Goal: Information Seeking & Learning: Learn about a topic

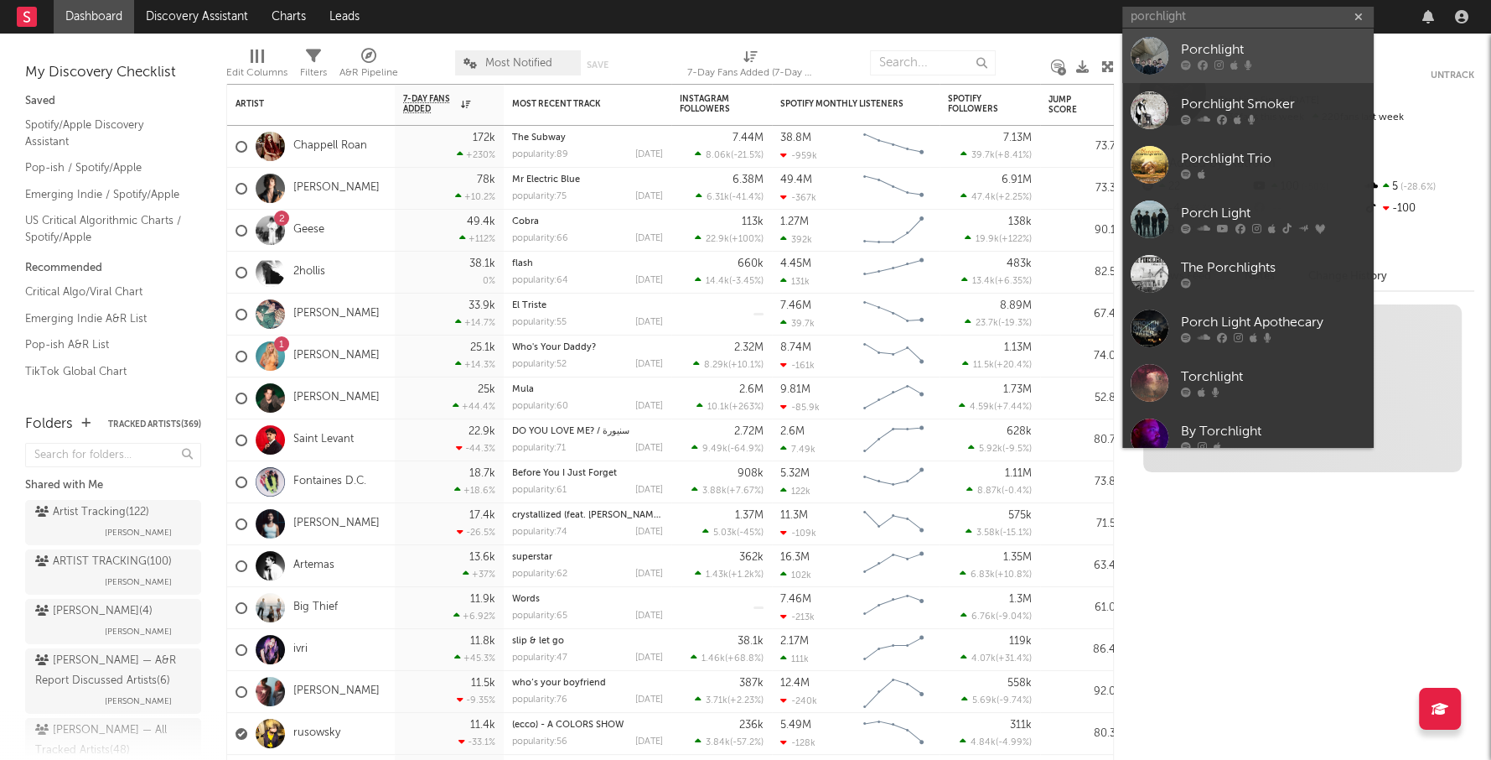
type input "porchlight"
click at [1225, 44] on div "Porchlight" at bounding box center [1273, 50] width 184 height 20
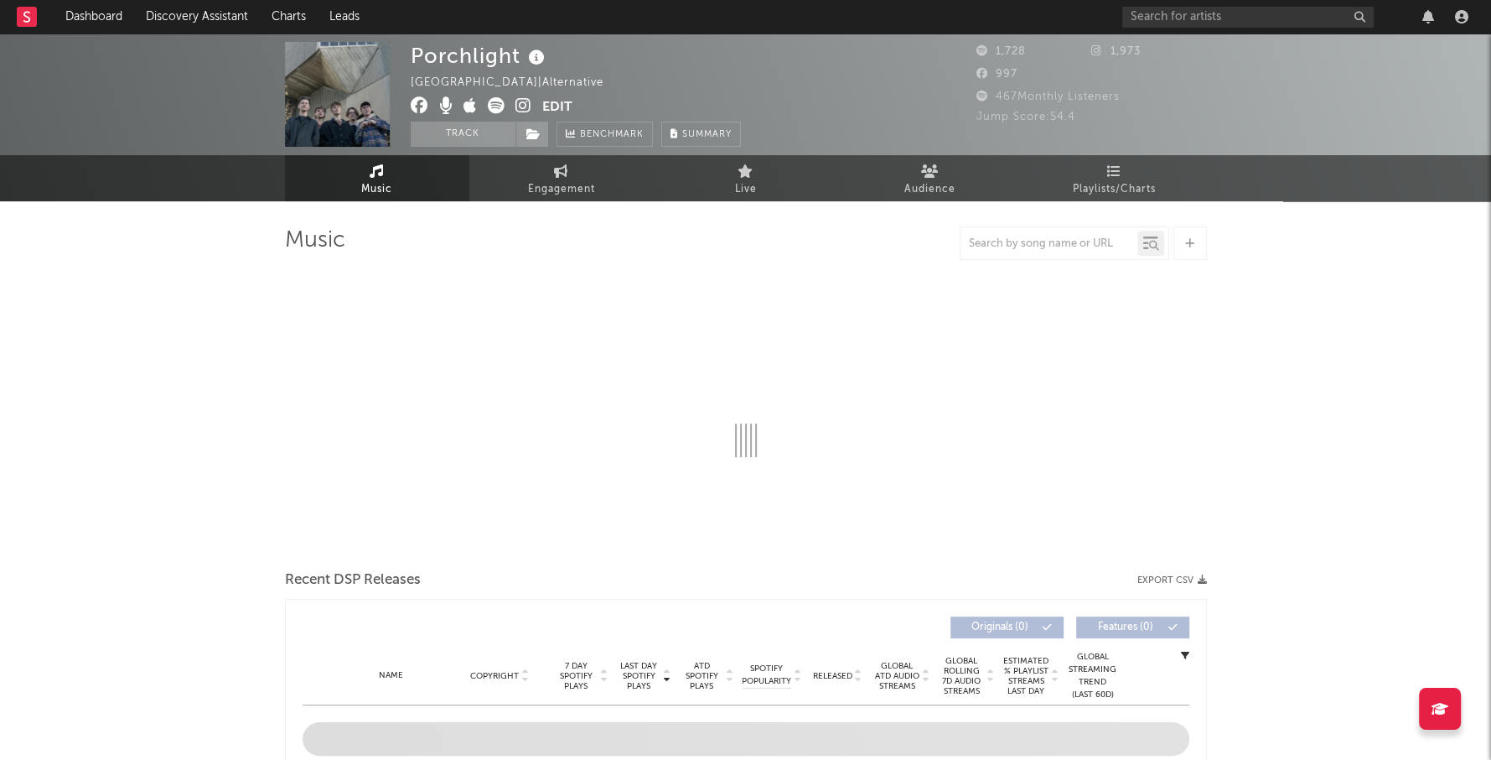
select select "6m"
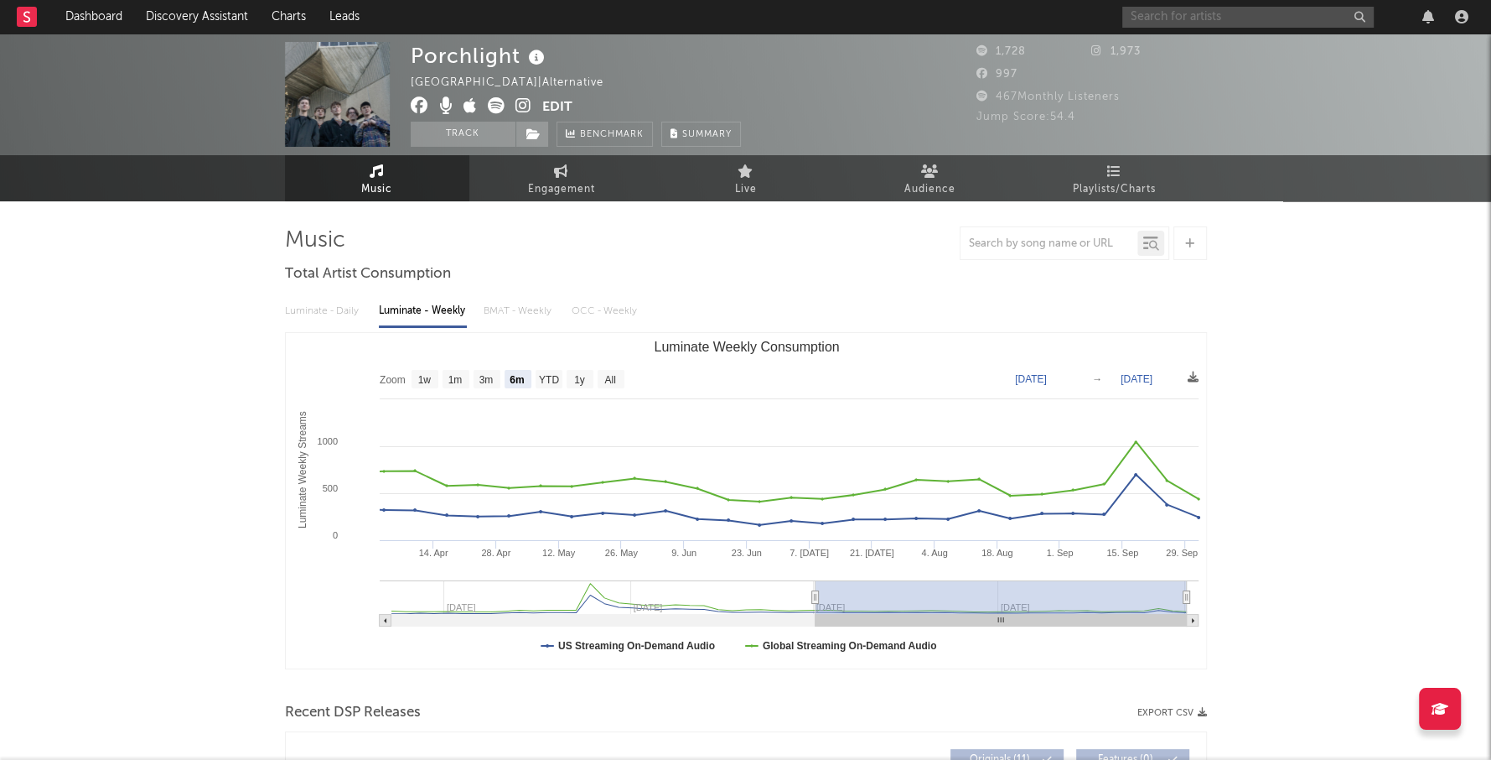
click at [1198, 20] on input "text" at bounding box center [1249, 17] width 252 height 21
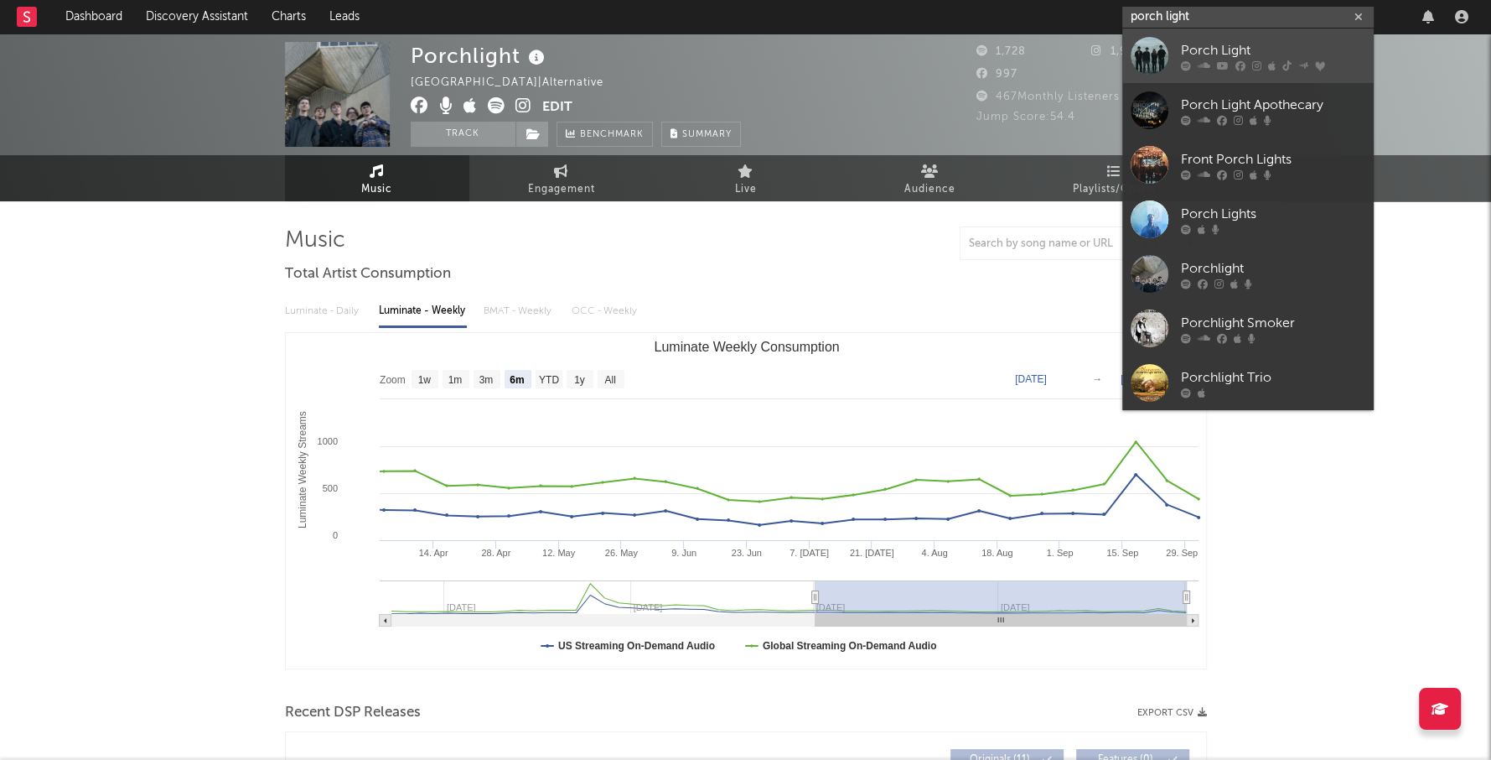
type input "porch light"
click at [1232, 47] on div "Porch Light" at bounding box center [1273, 50] width 184 height 20
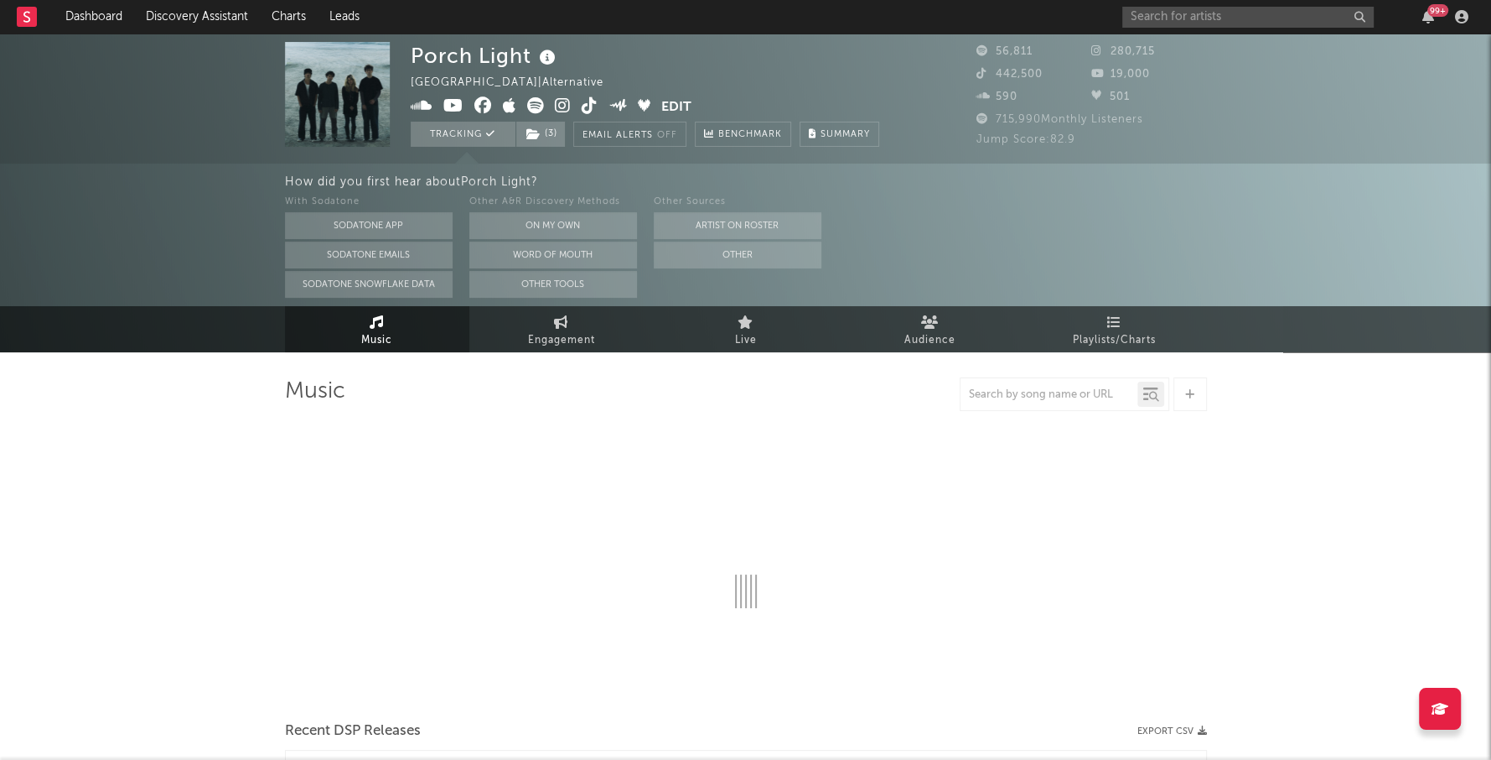
select select "6m"
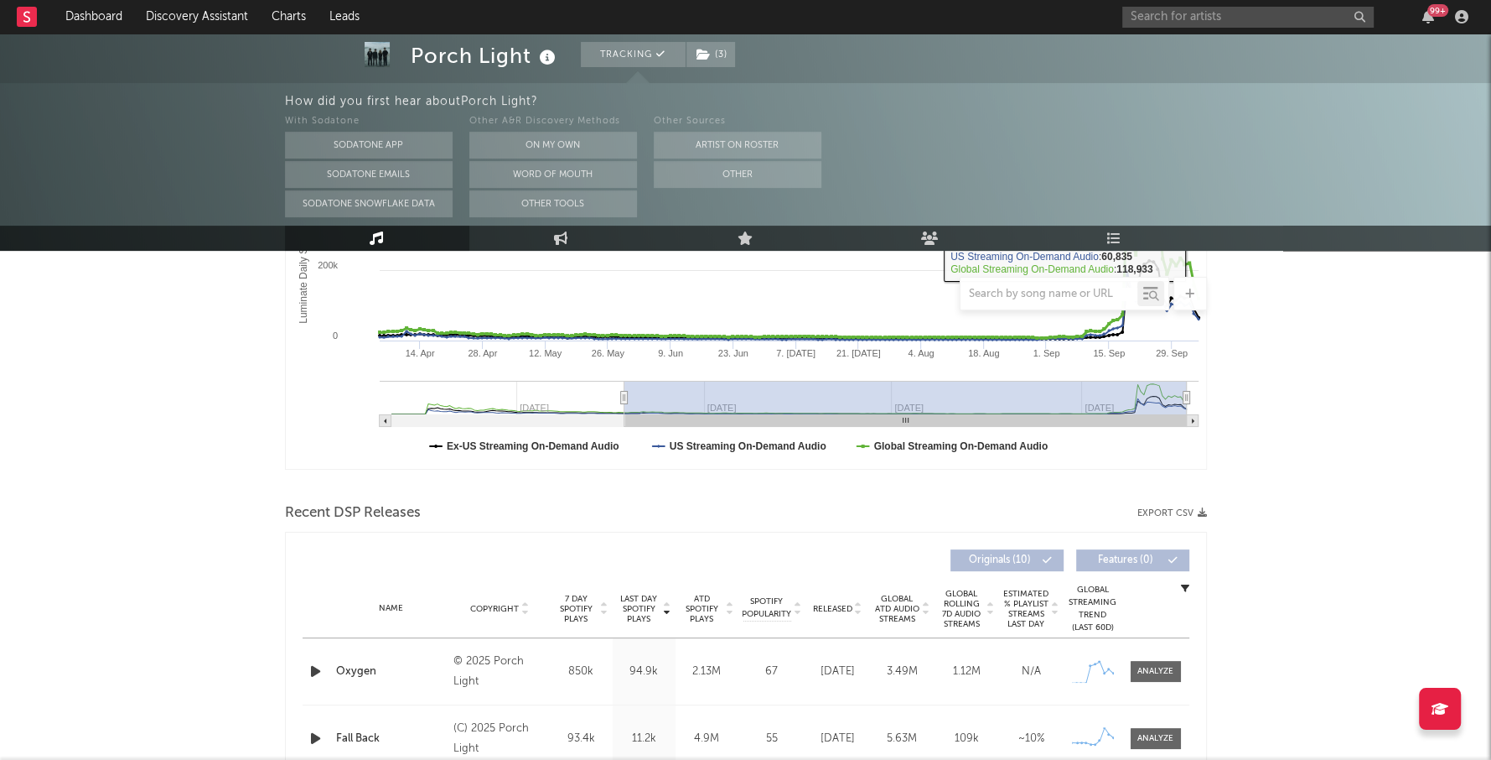
scroll to position [641, 0]
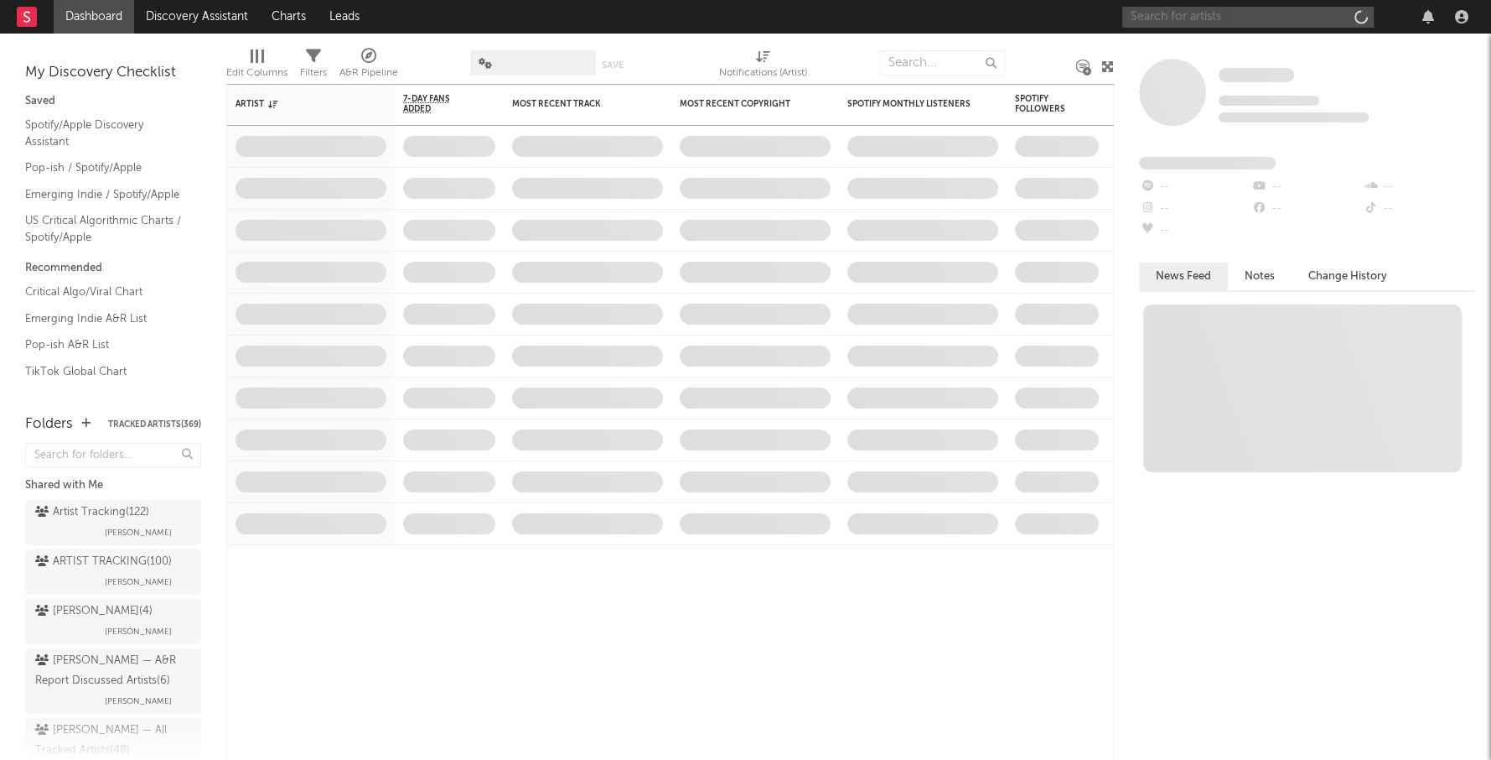
click at [1144, 25] on input "text" at bounding box center [1249, 17] width 252 height 21
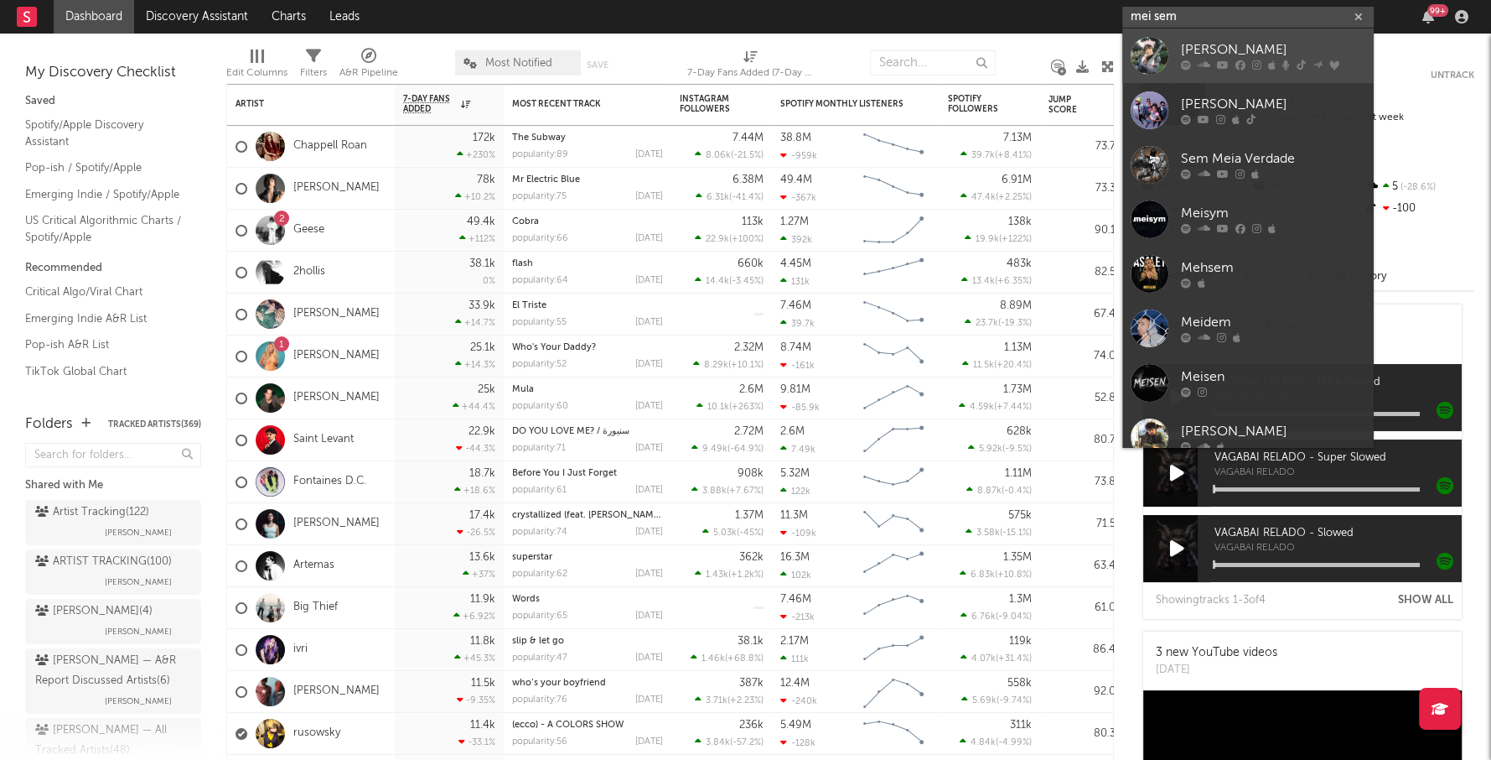
type input "mei sem"
click at [1205, 45] on div "Mei Semones" at bounding box center [1273, 50] width 184 height 20
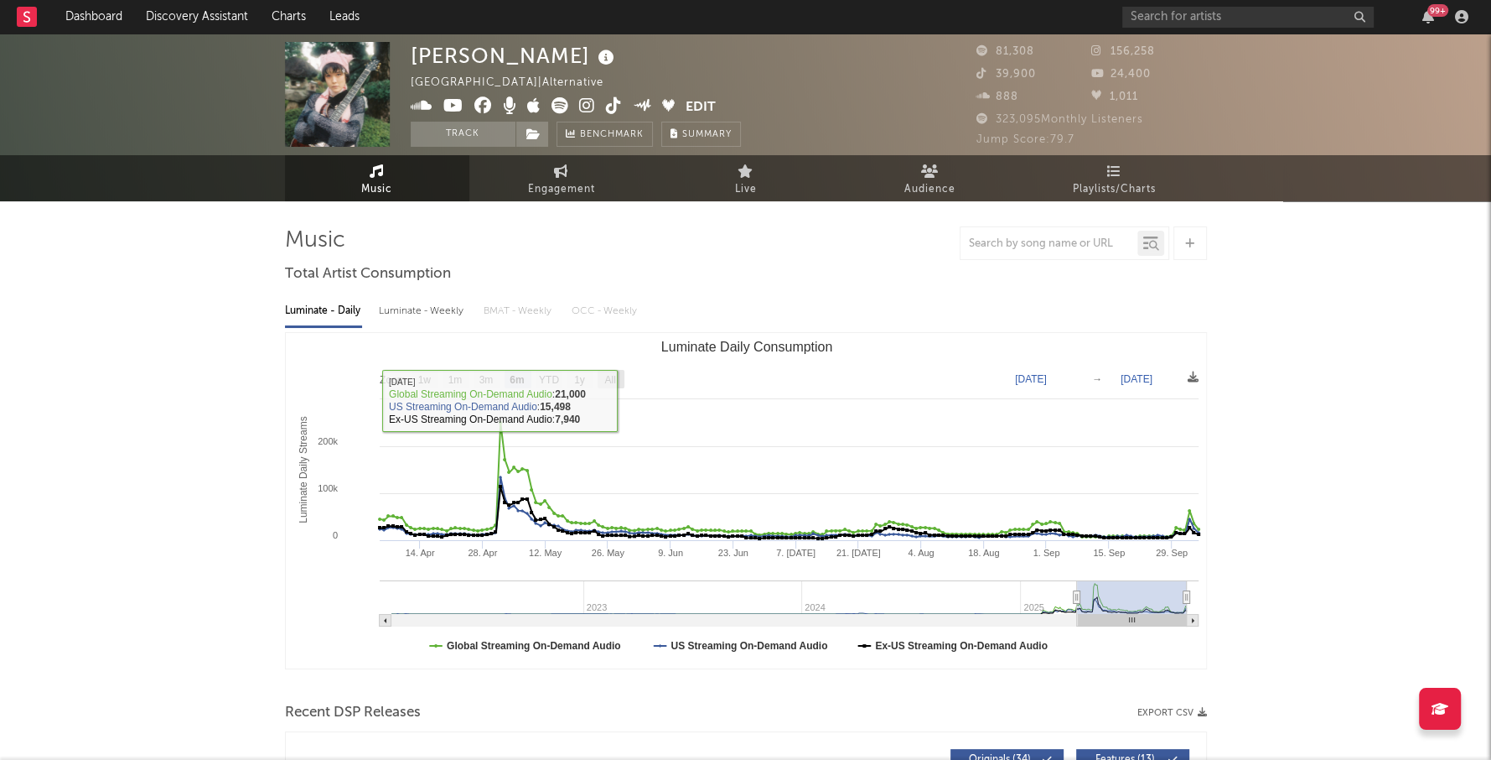
click at [610, 379] on text "All" at bounding box center [609, 380] width 11 height 12
select select "All"
type input "2022-02-13"
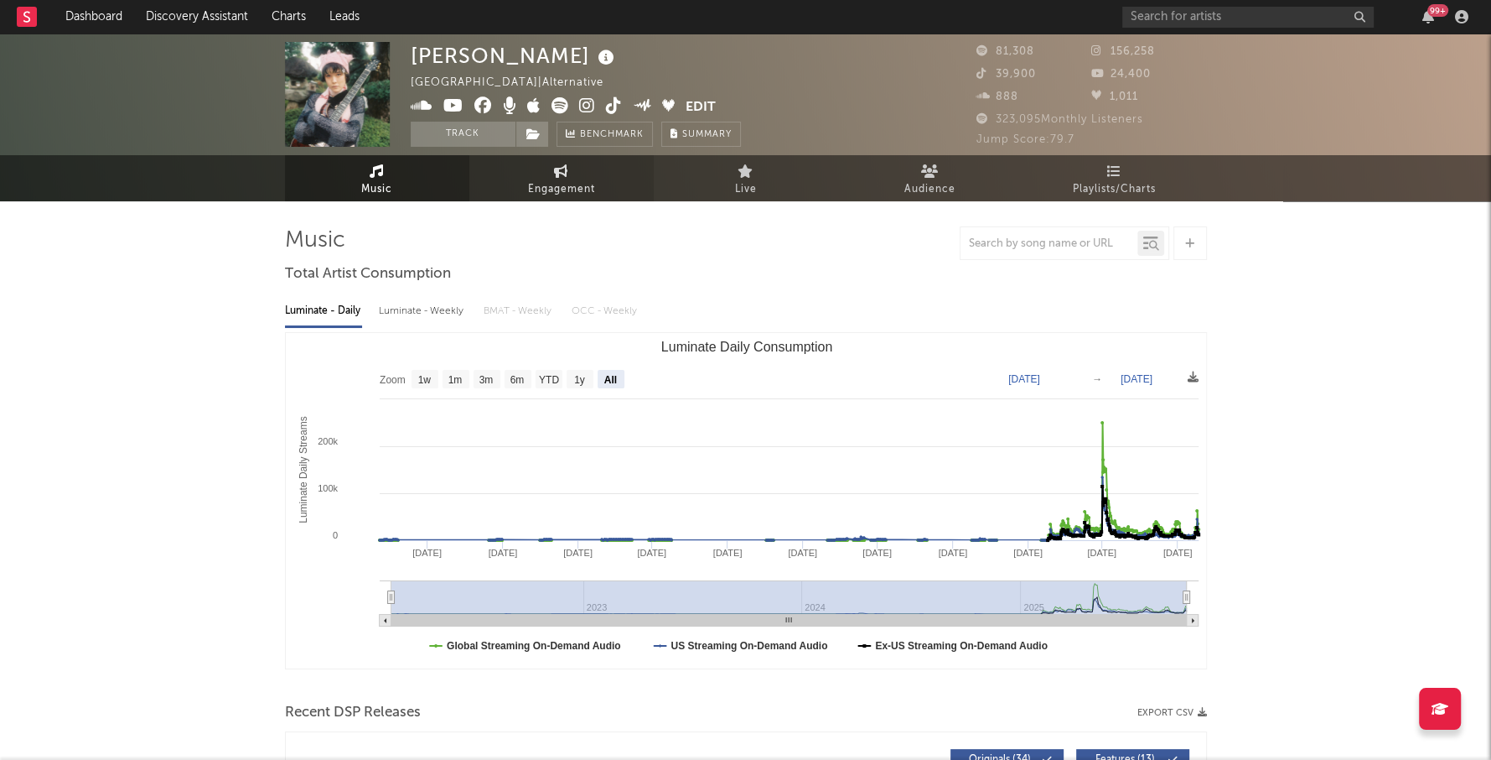
click at [563, 182] on span "Engagement" at bounding box center [561, 189] width 67 height 20
select select "1w"
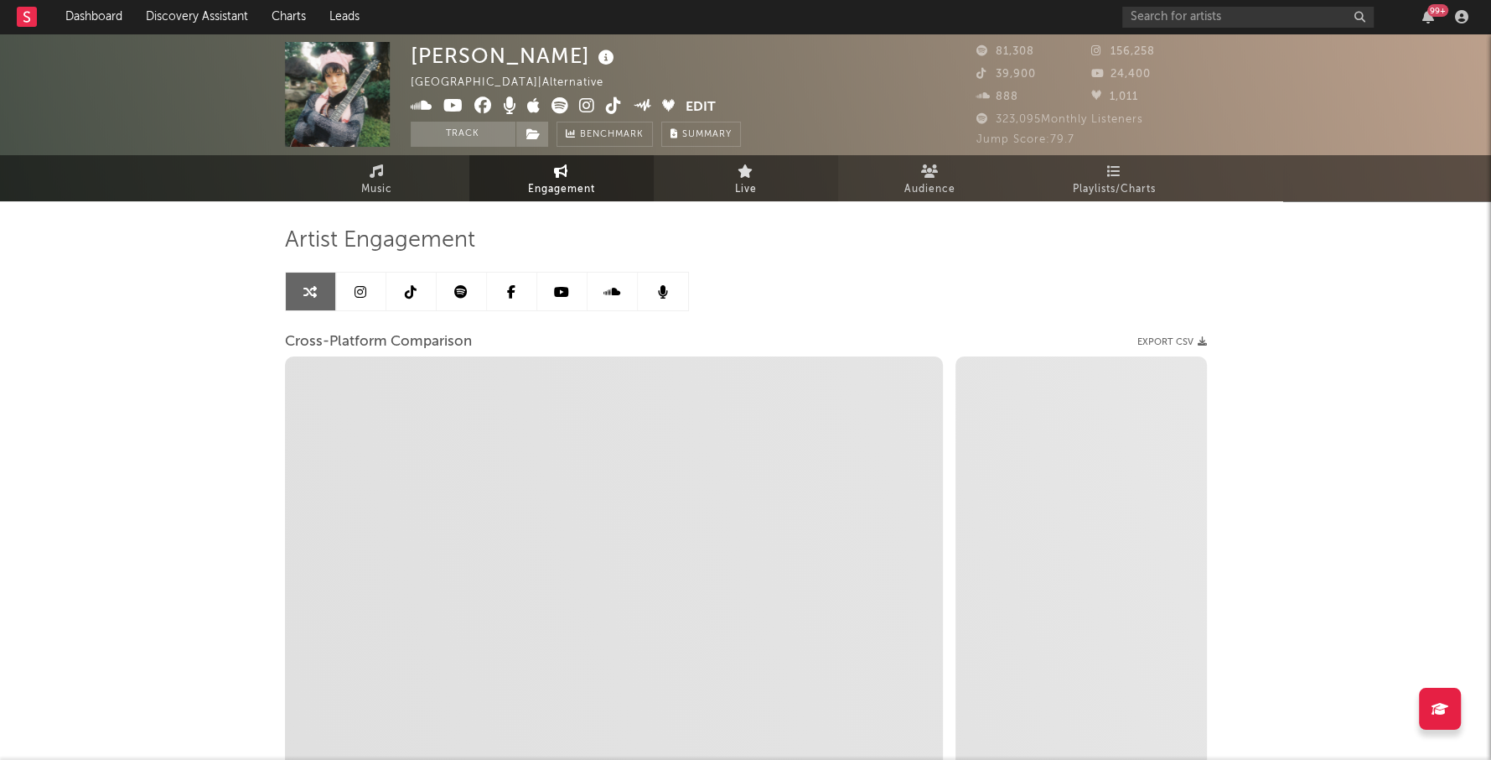
select select "1m"
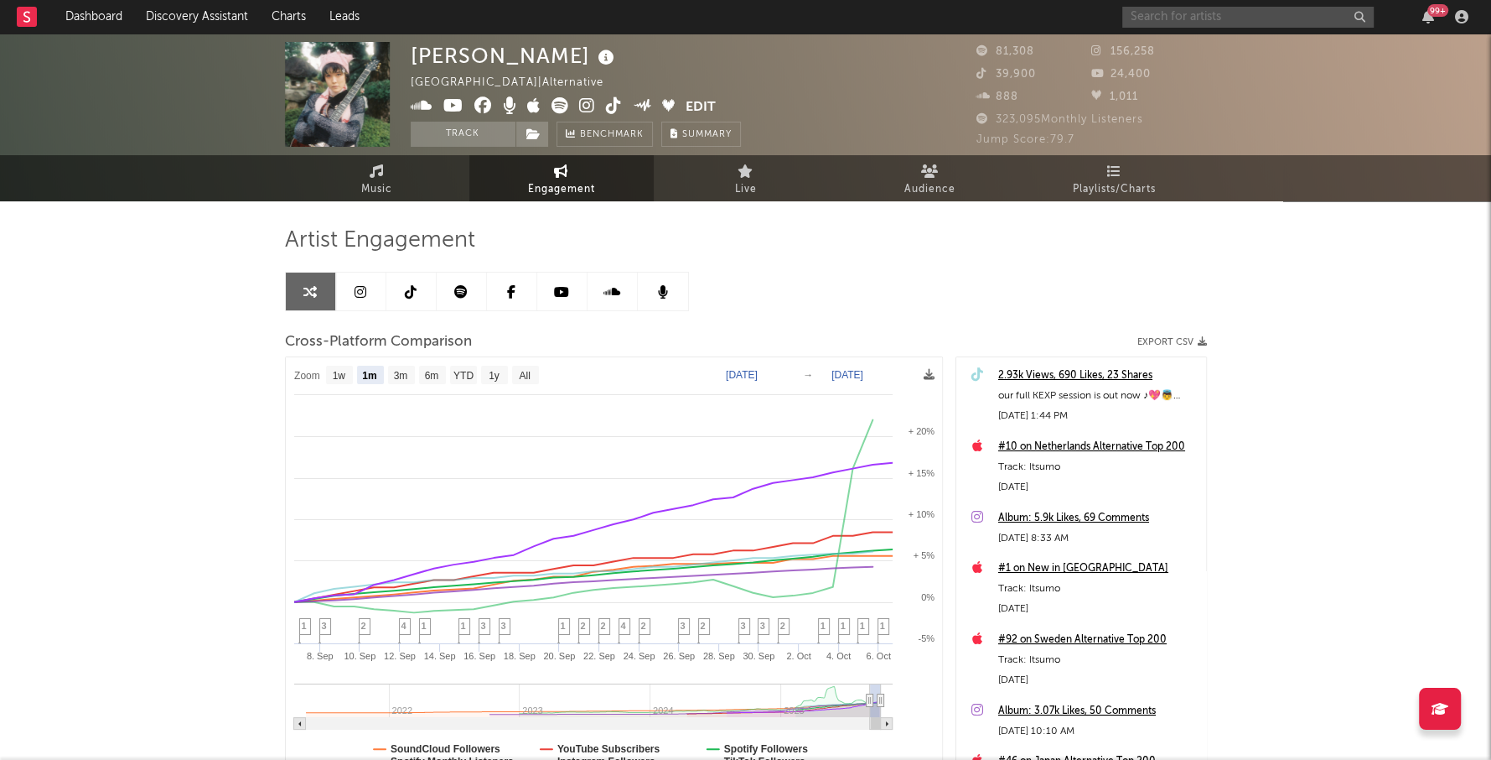
click at [1206, 20] on input "text" at bounding box center [1249, 17] width 252 height 21
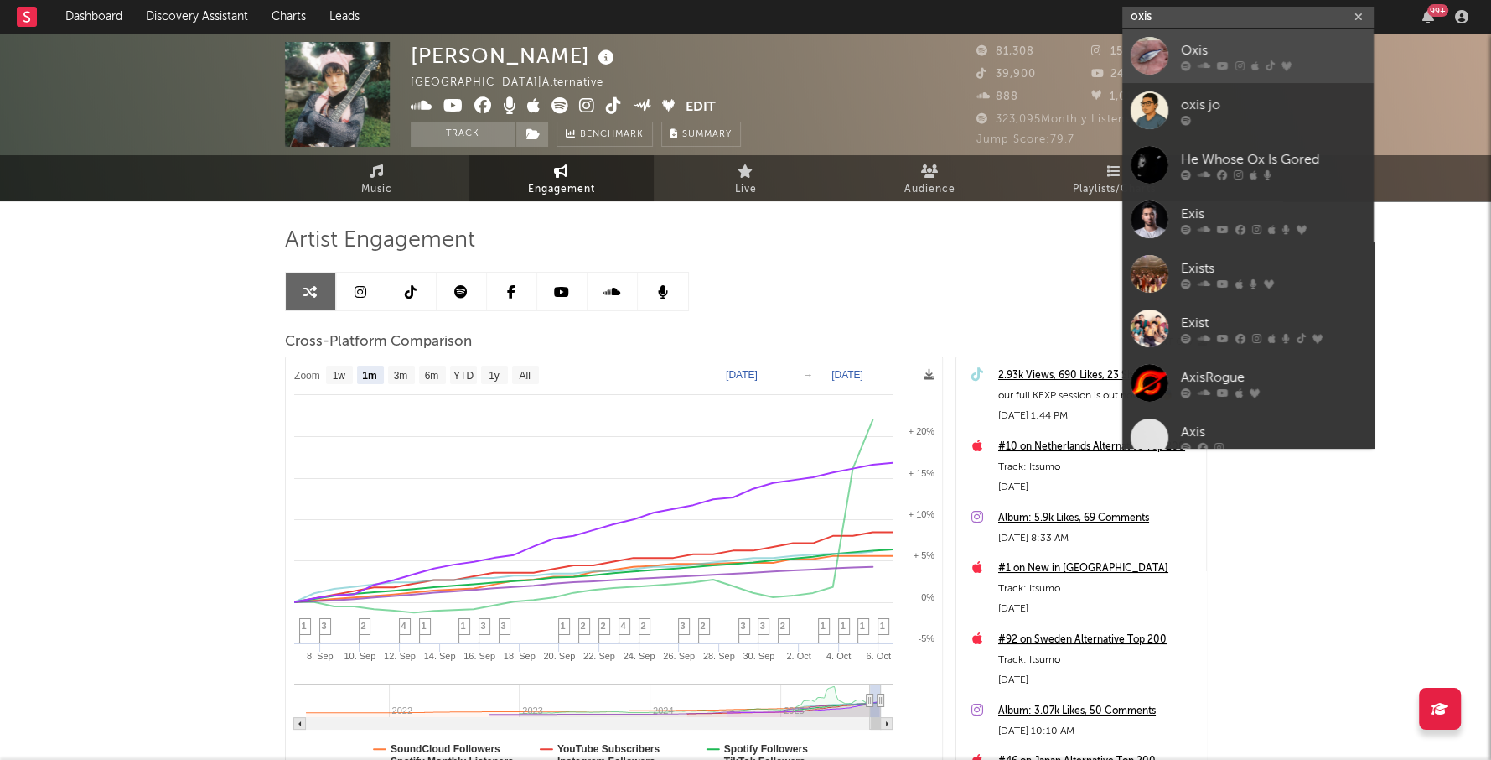
type input "oxis"
click at [1247, 40] on div "Oxis" at bounding box center [1273, 50] width 184 height 20
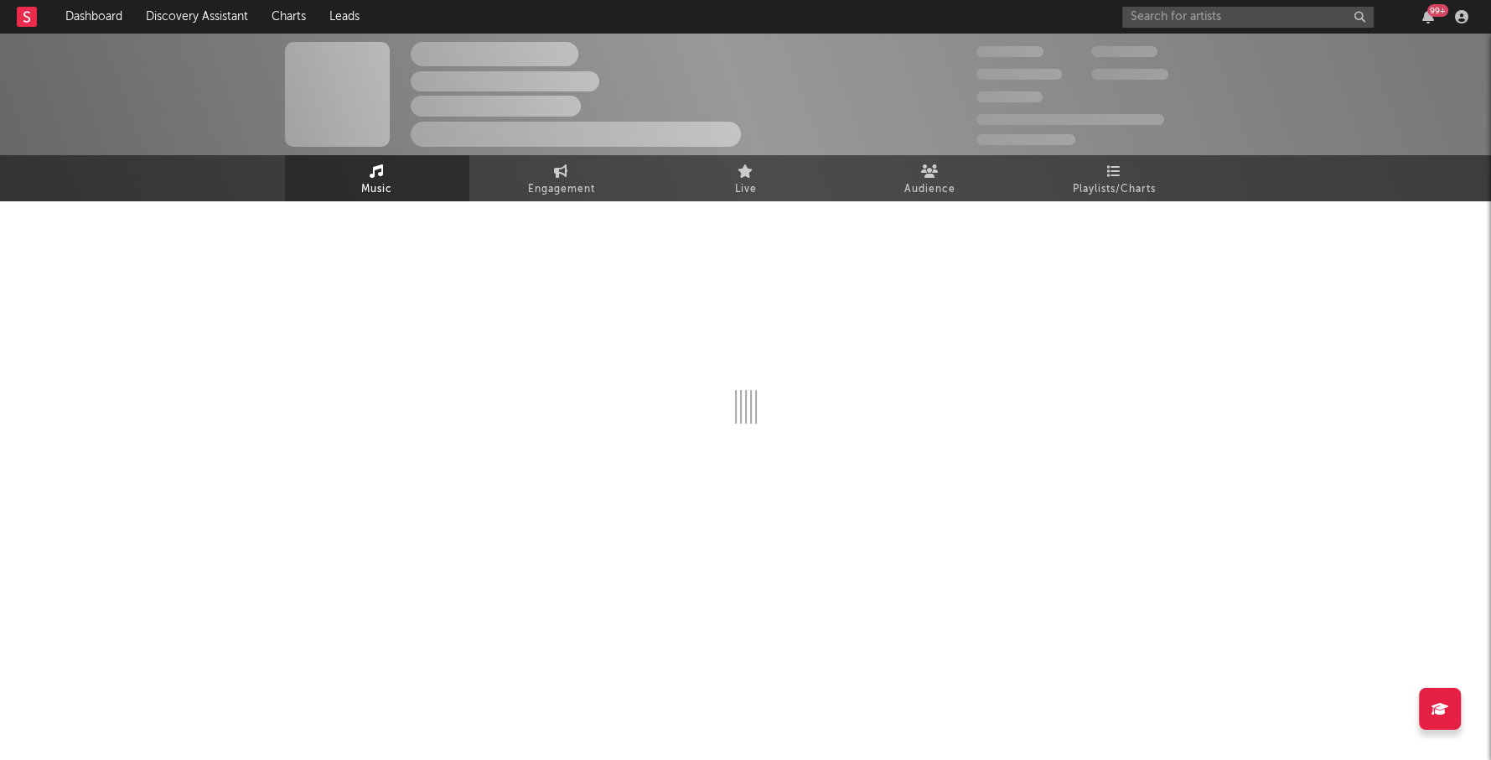
select select "6m"
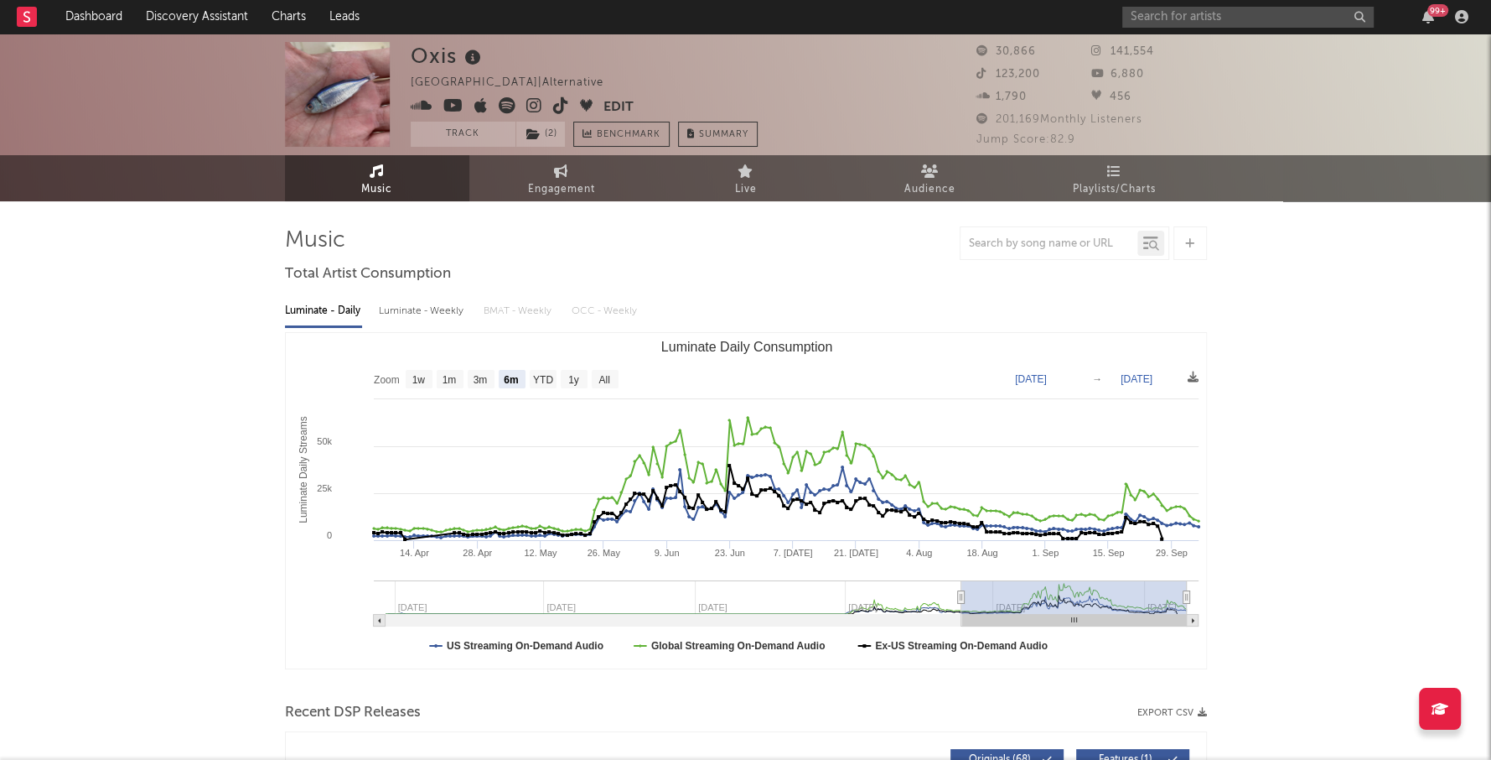
click at [536, 108] on icon at bounding box center [534, 105] width 16 height 17
click at [526, 103] on icon at bounding box center [534, 105] width 16 height 17
click at [1175, 13] on input "text" at bounding box center [1249, 17] width 252 height 21
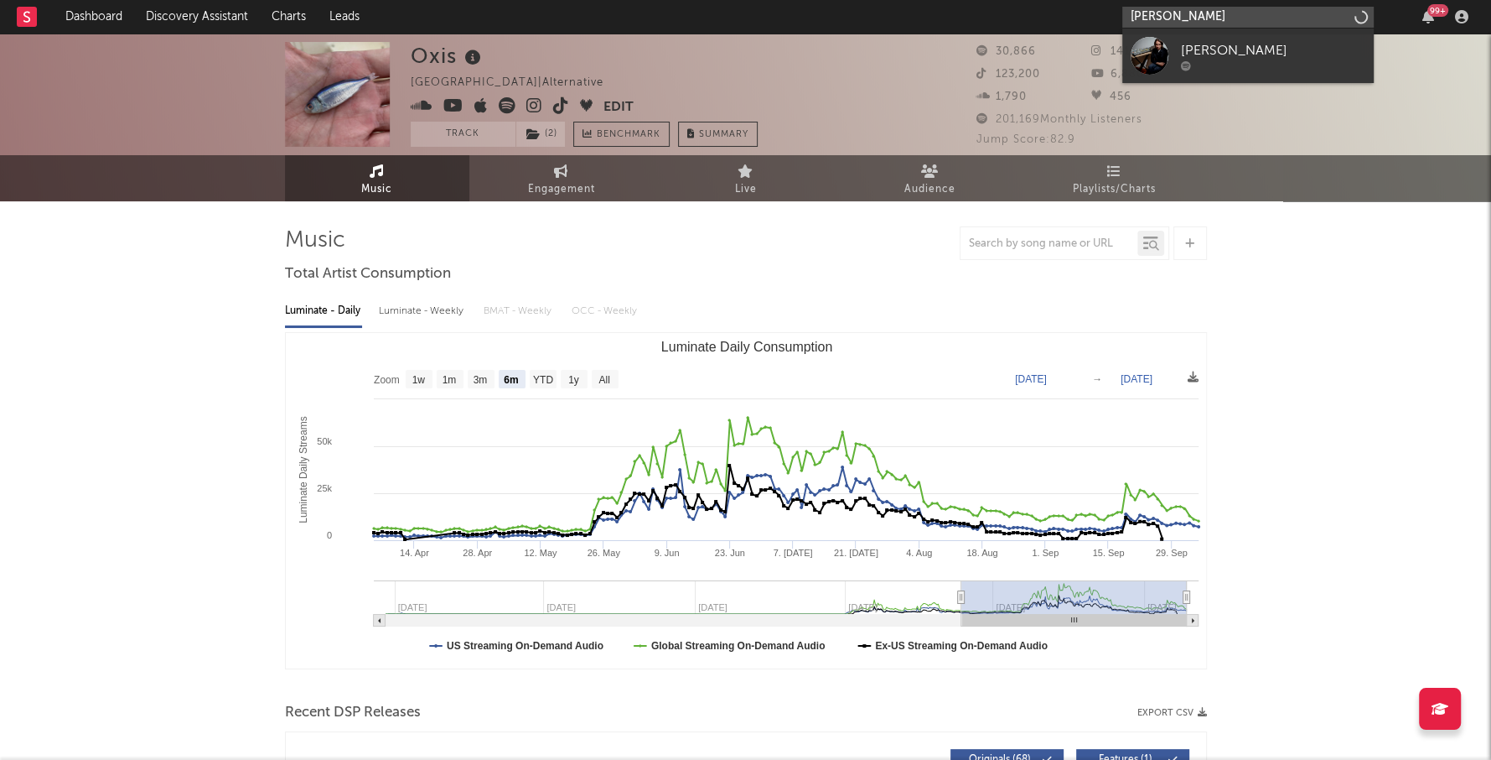
type input "otto benson"
click at [1289, 60] on div at bounding box center [1273, 65] width 184 height 10
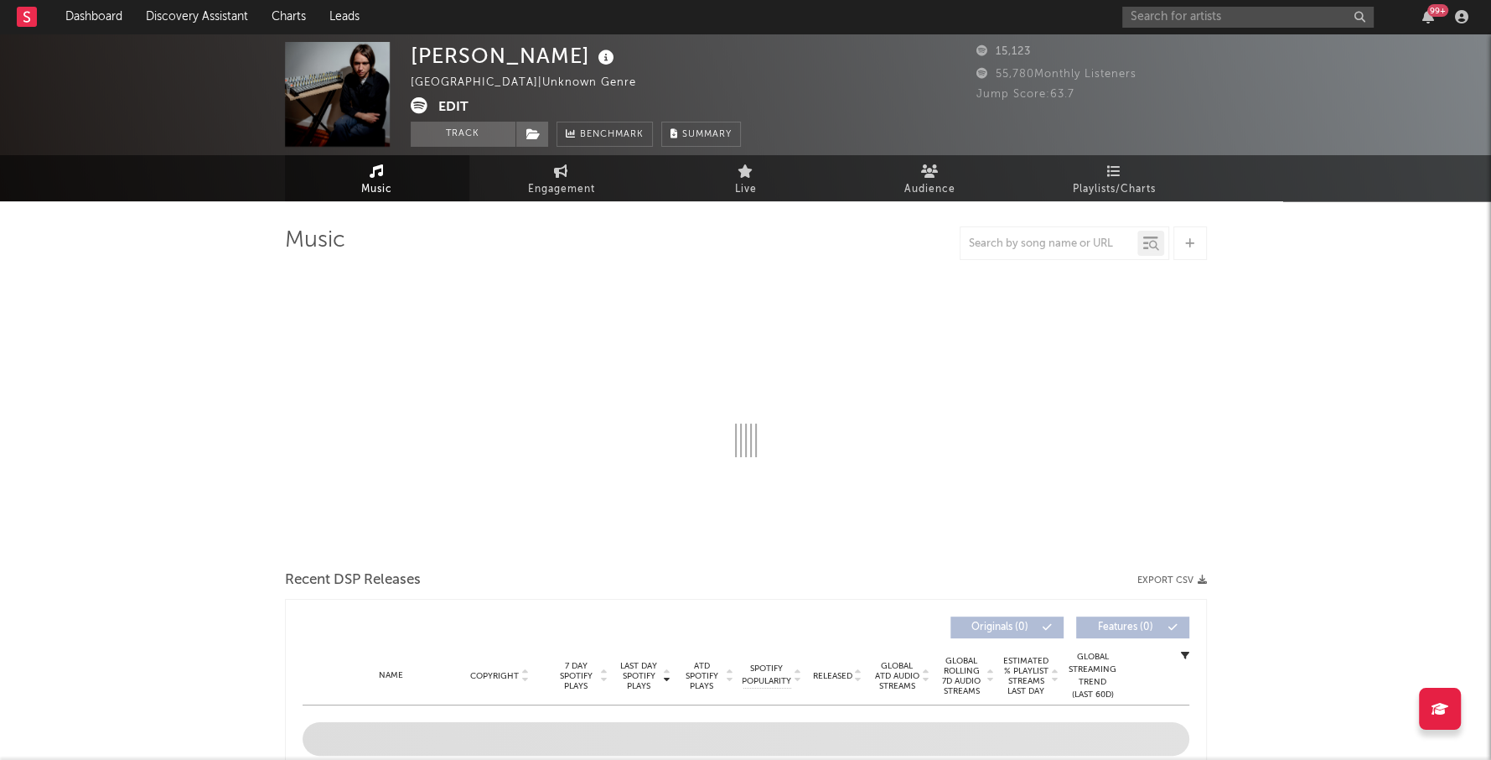
select select "6m"
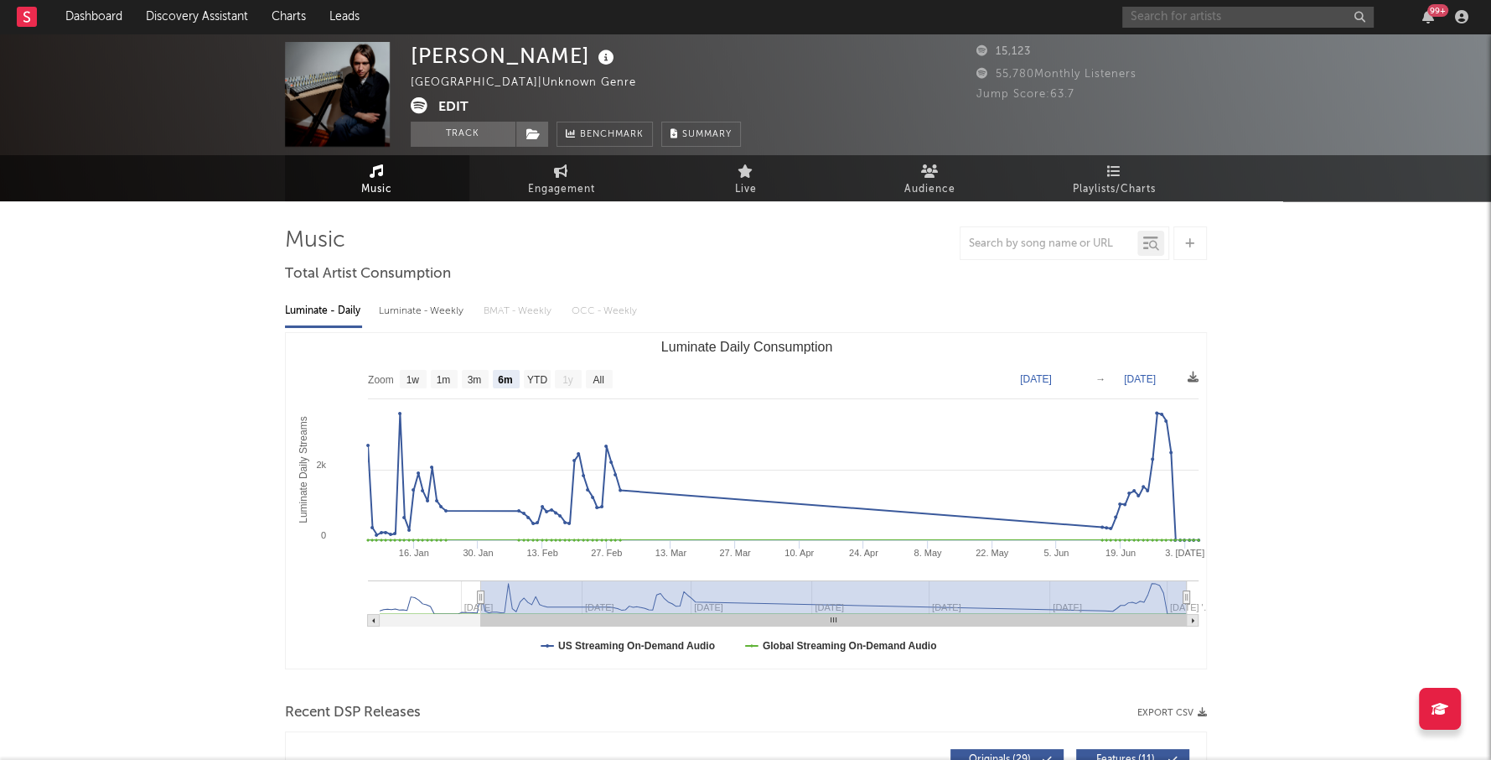
click at [1192, 15] on input "text" at bounding box center [1249, 17] width 252 height 21
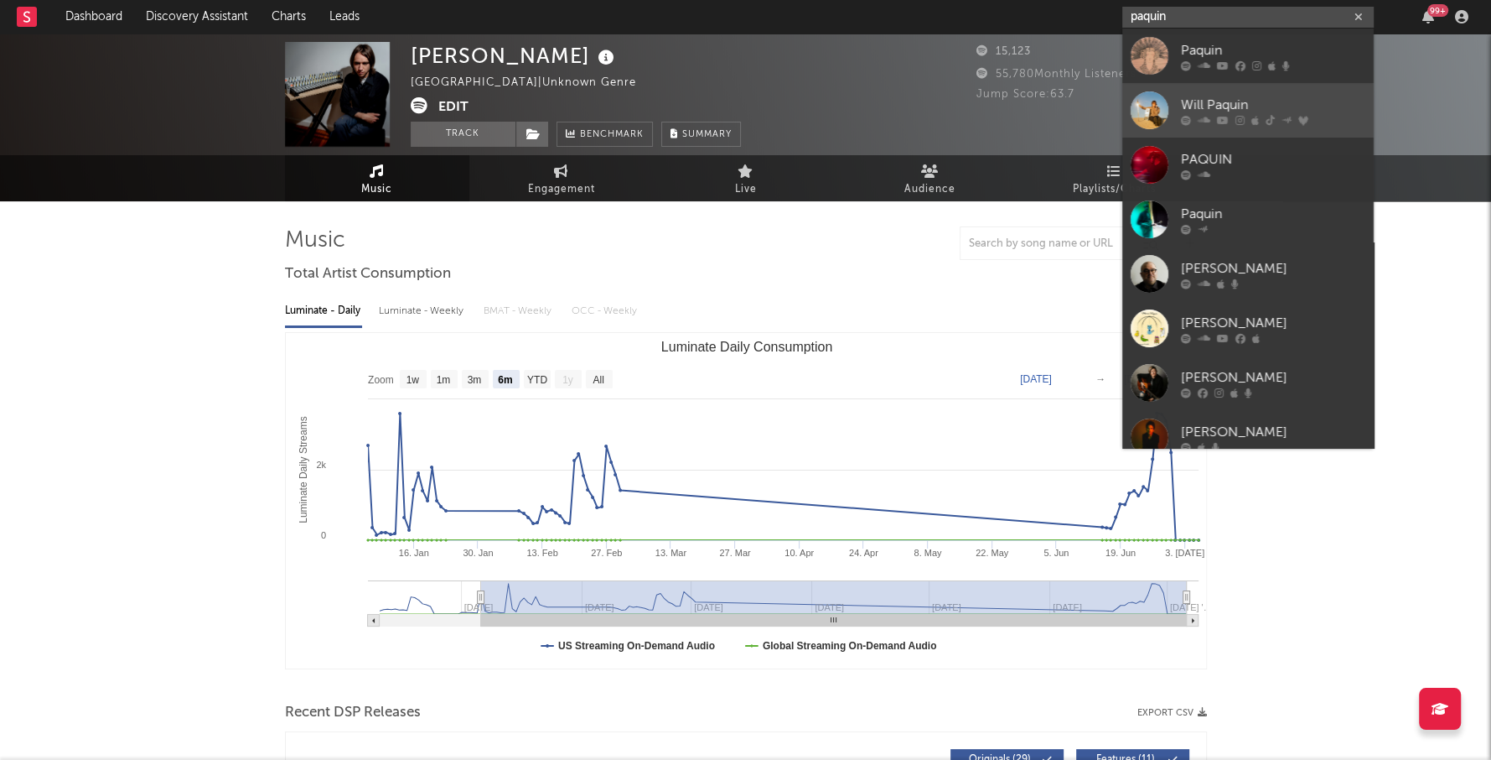
type input "paquin"
click at [1264, 96] on div "Will Paquin" at bounding box center [1273, 105] width 184 height 20
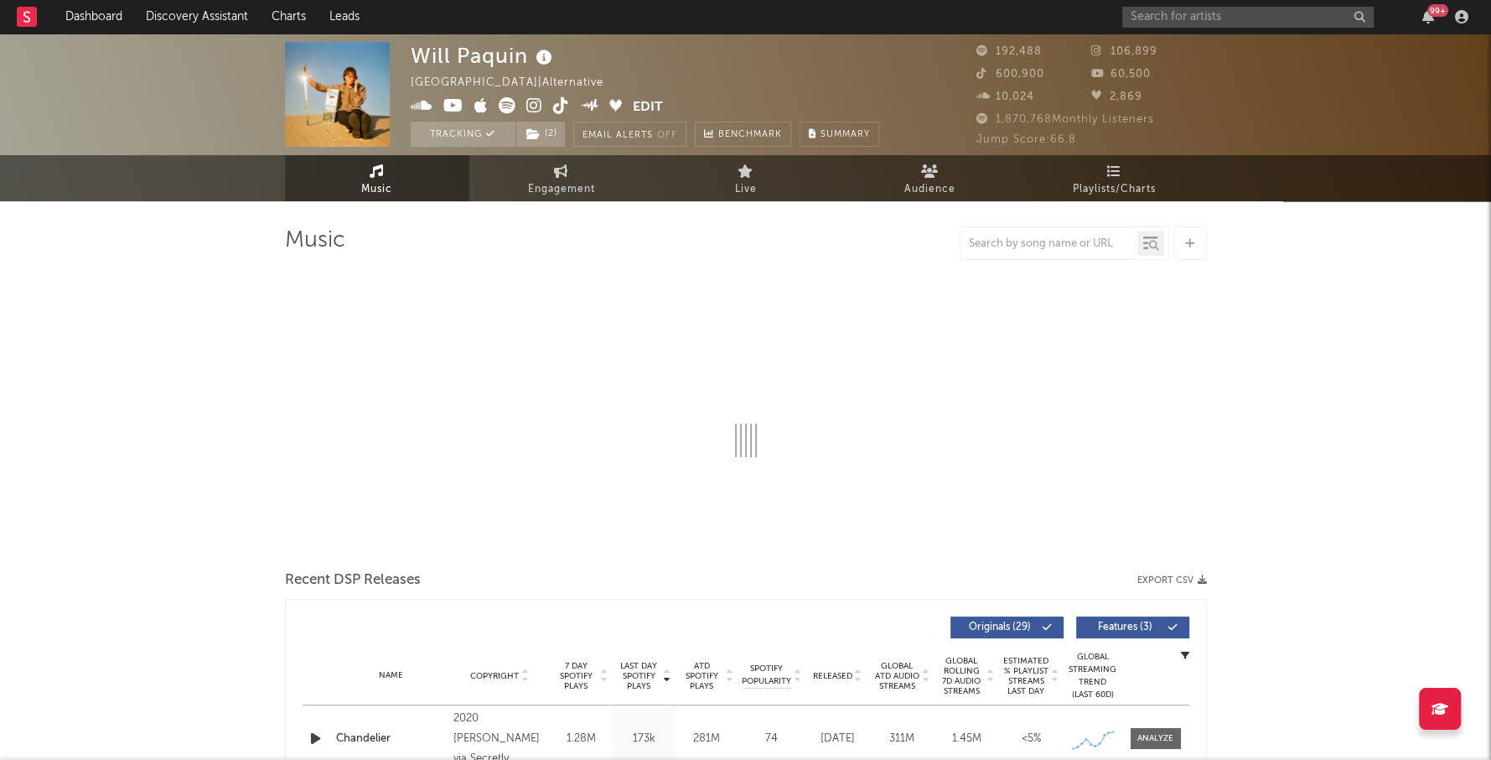
select select "6m"
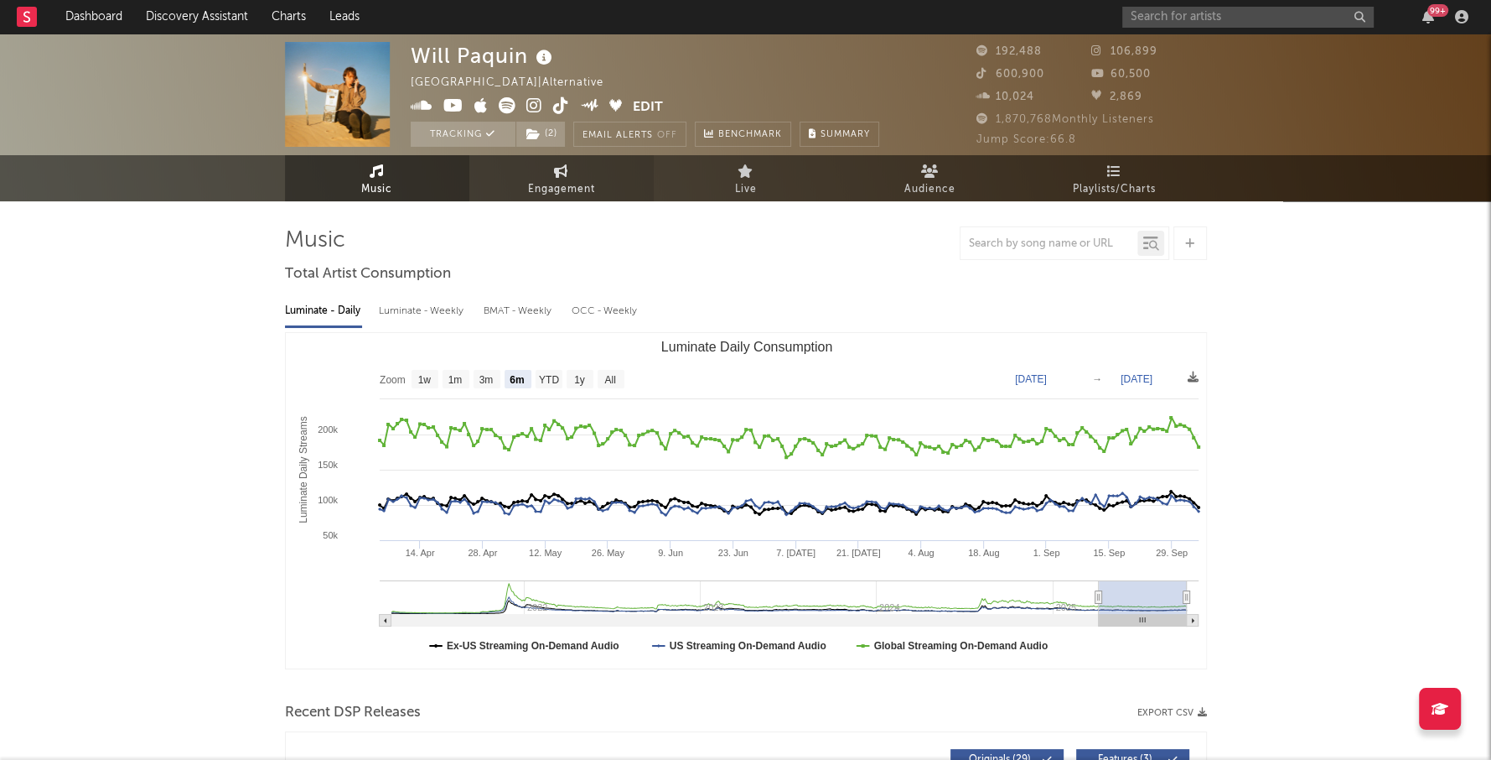
click at [562, 171] on icon at bounding box center [561, 170] width 14 height 13
select select "1w"
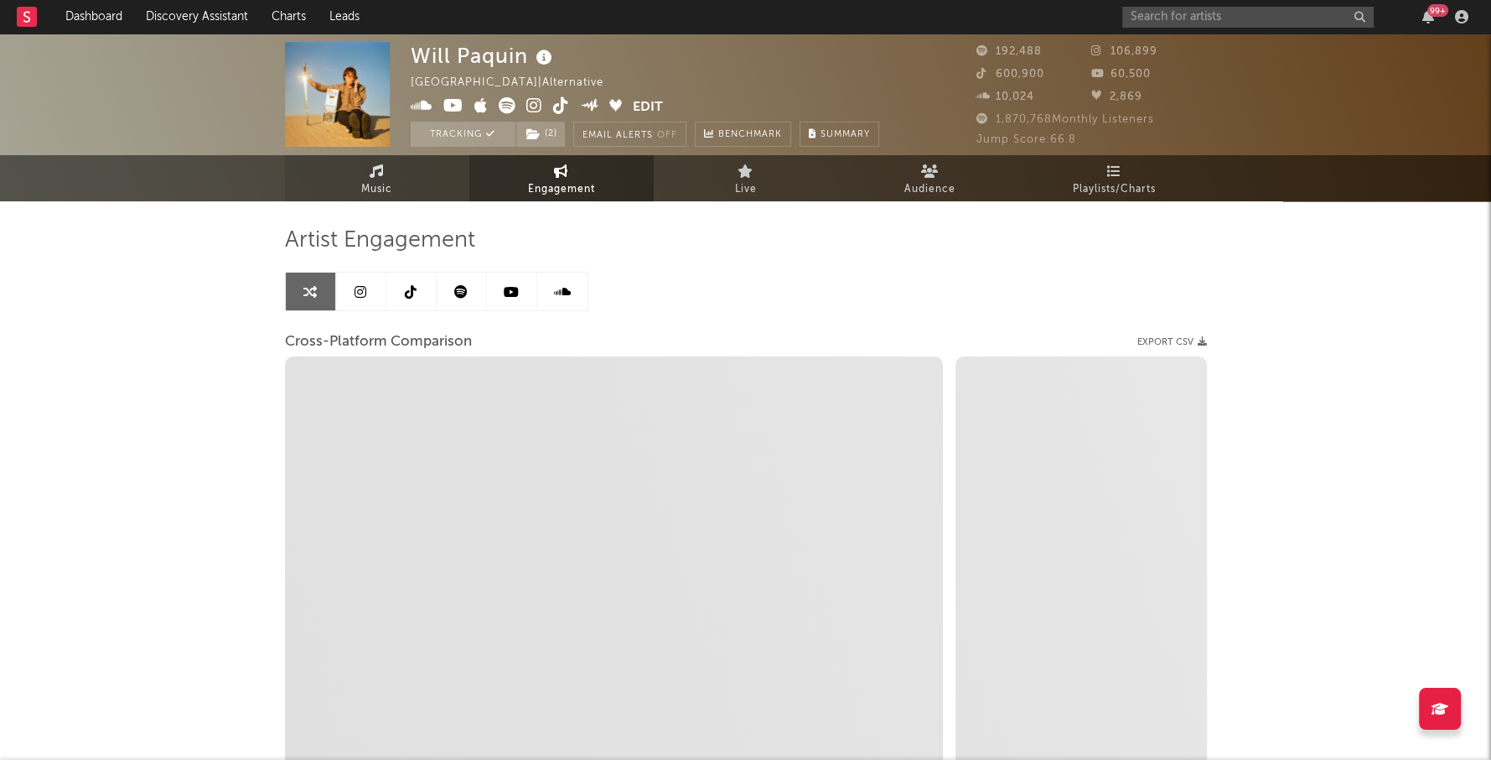
click at [382, 175] on icon at bounding box center [377, 170] width 14 height 13
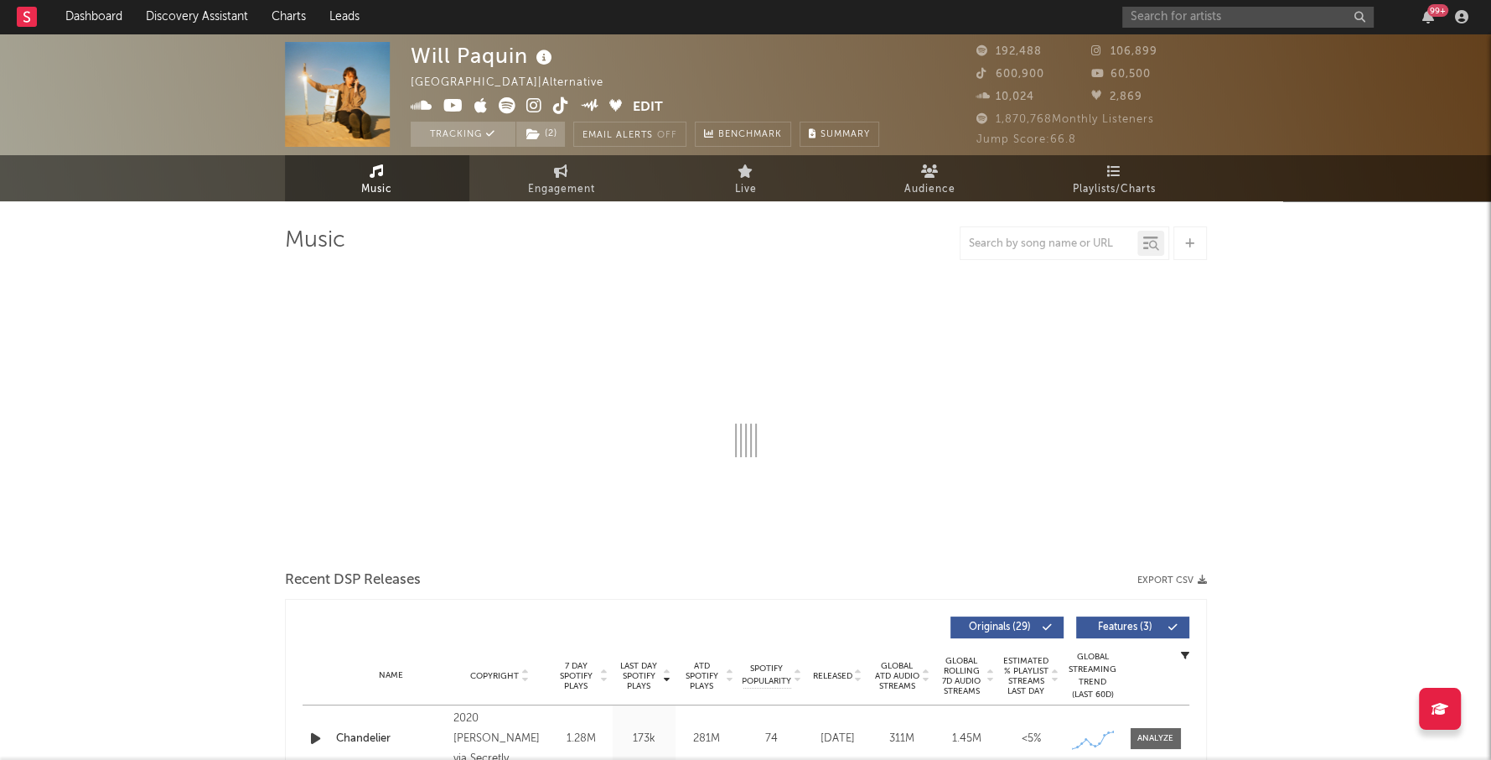
select select "6m"
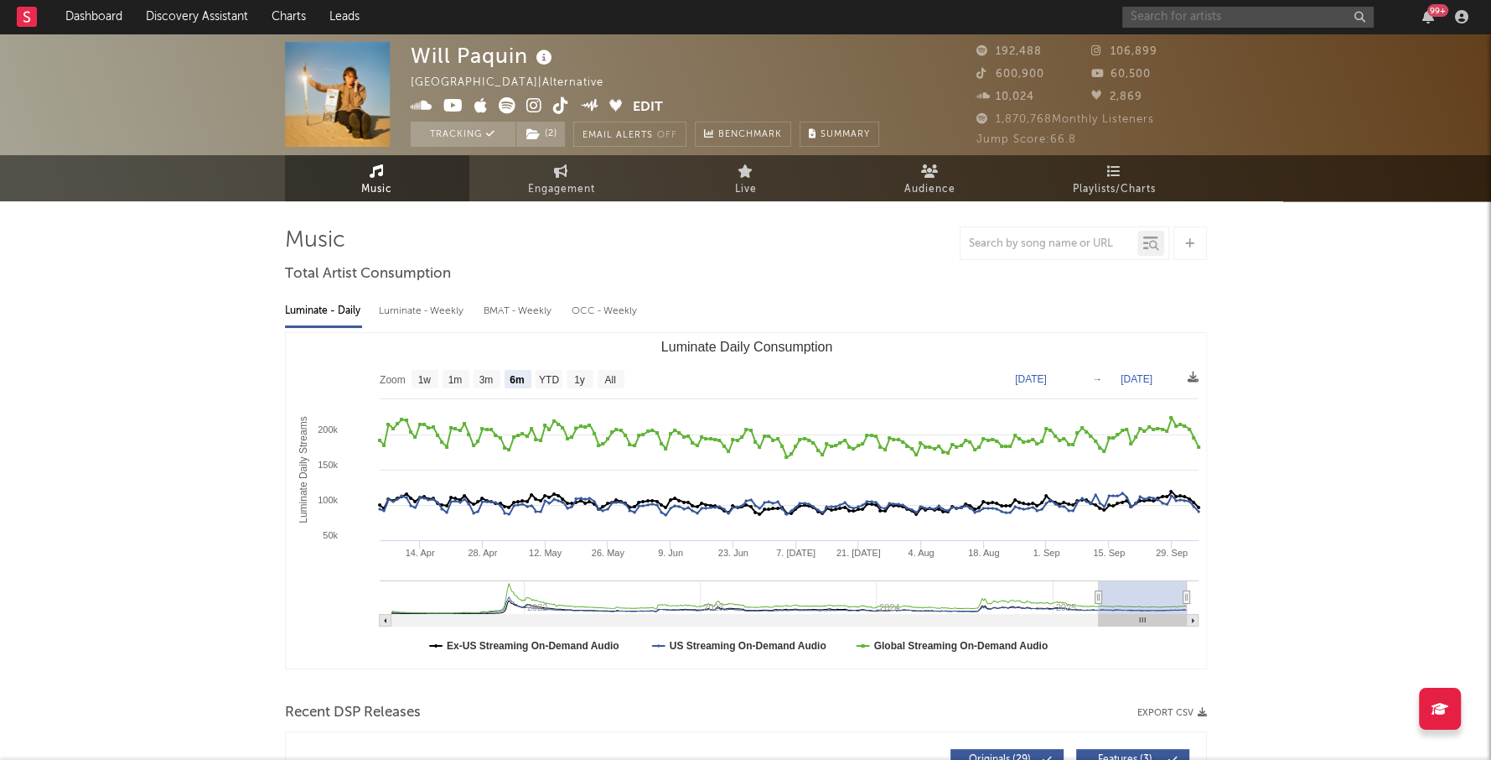
click at [1174, 17] on input "text" at bounding box center [1249, 17] width 252 height 21
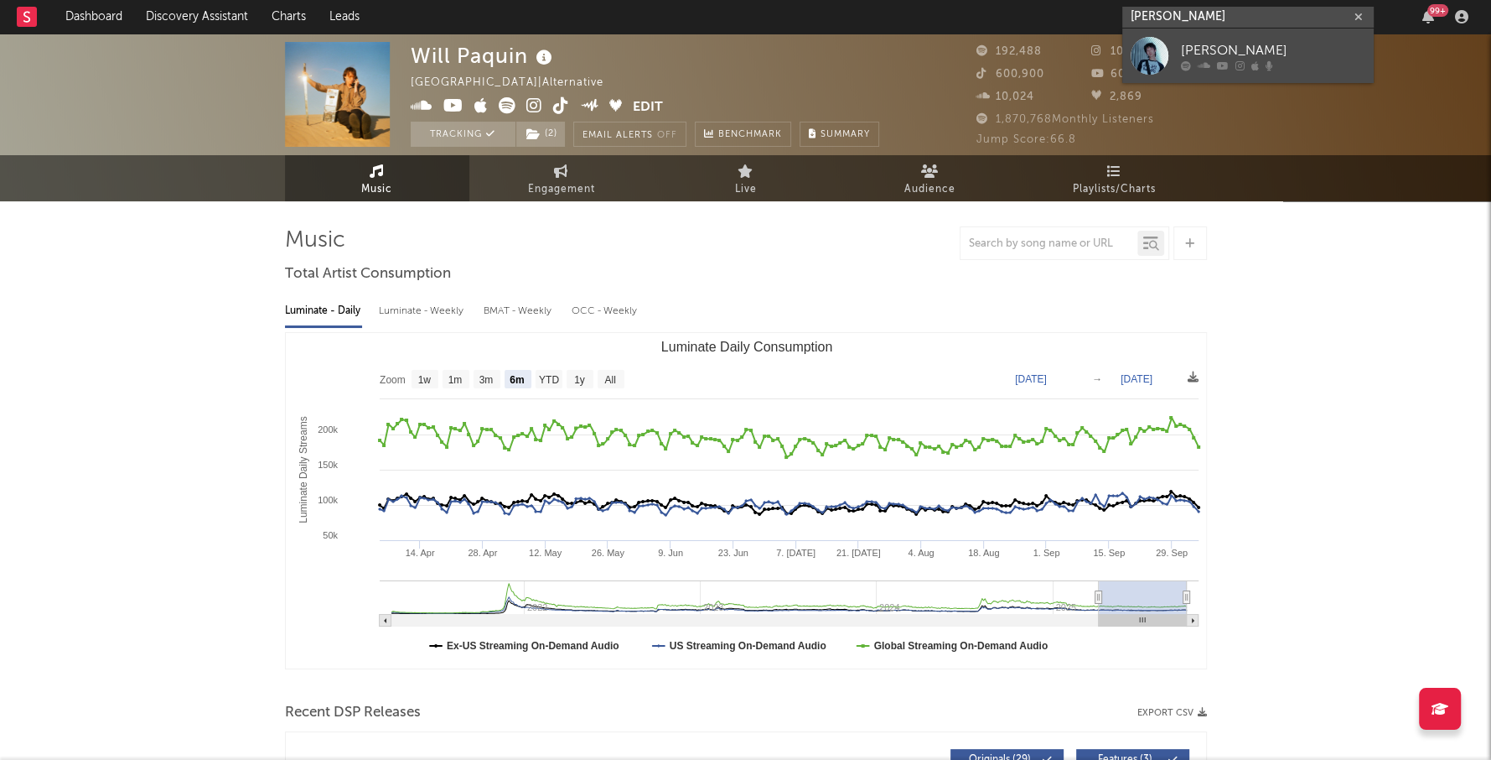
type input "harry teardrop"
click at [1241, 45] on div "Harry Teardrop" at bounding box center [1273, 50] width 184 height 20
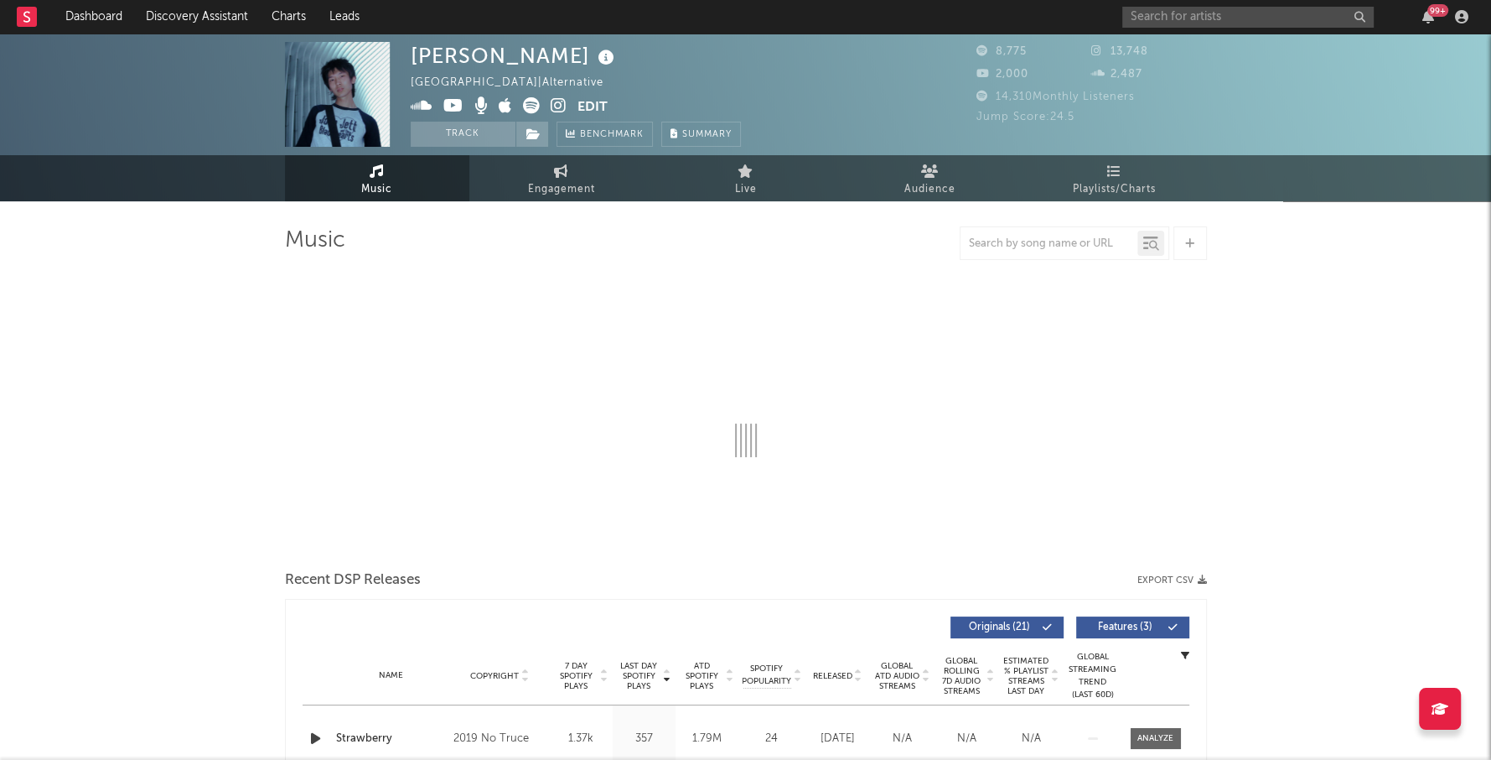
select select "6m"
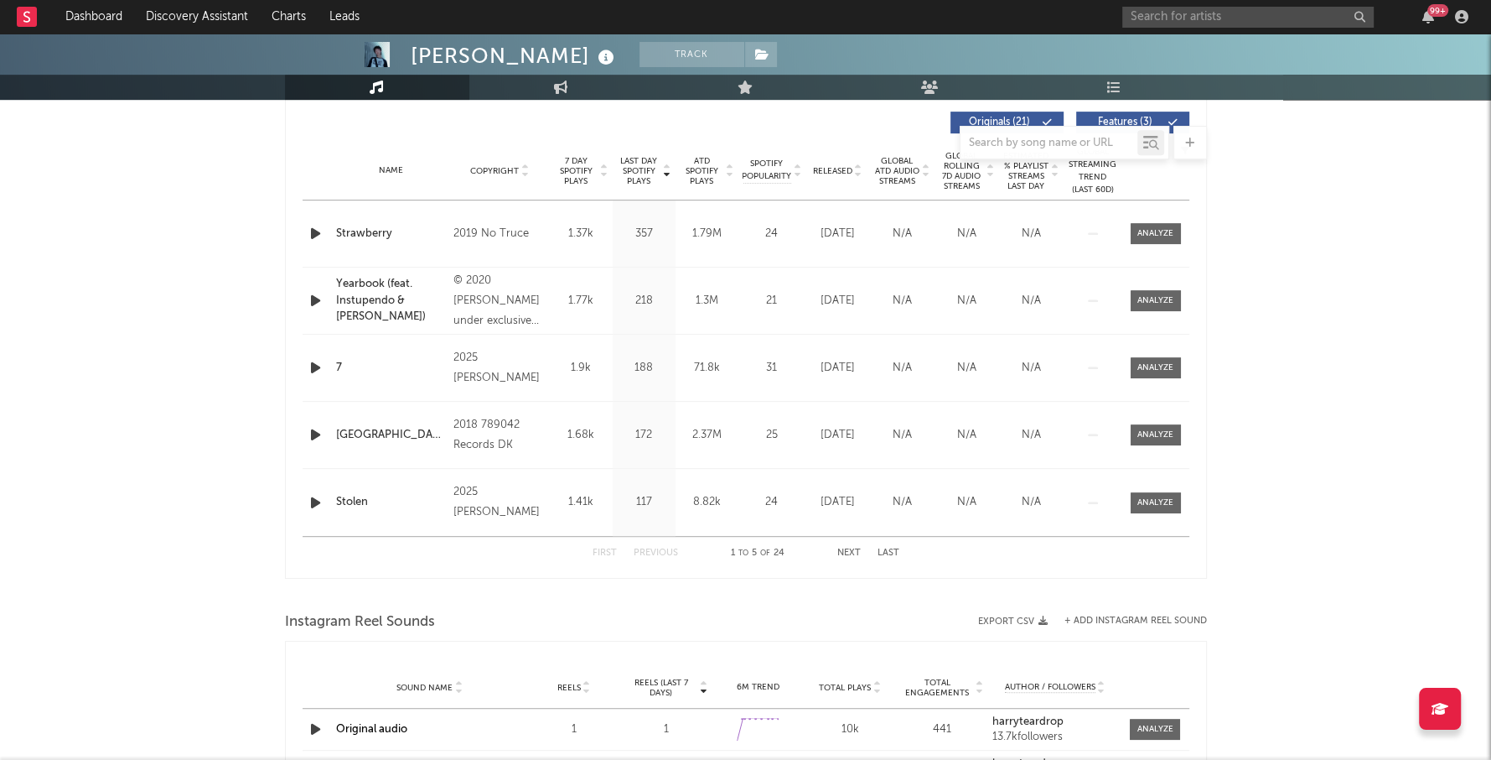
scroll to position [635, 0]
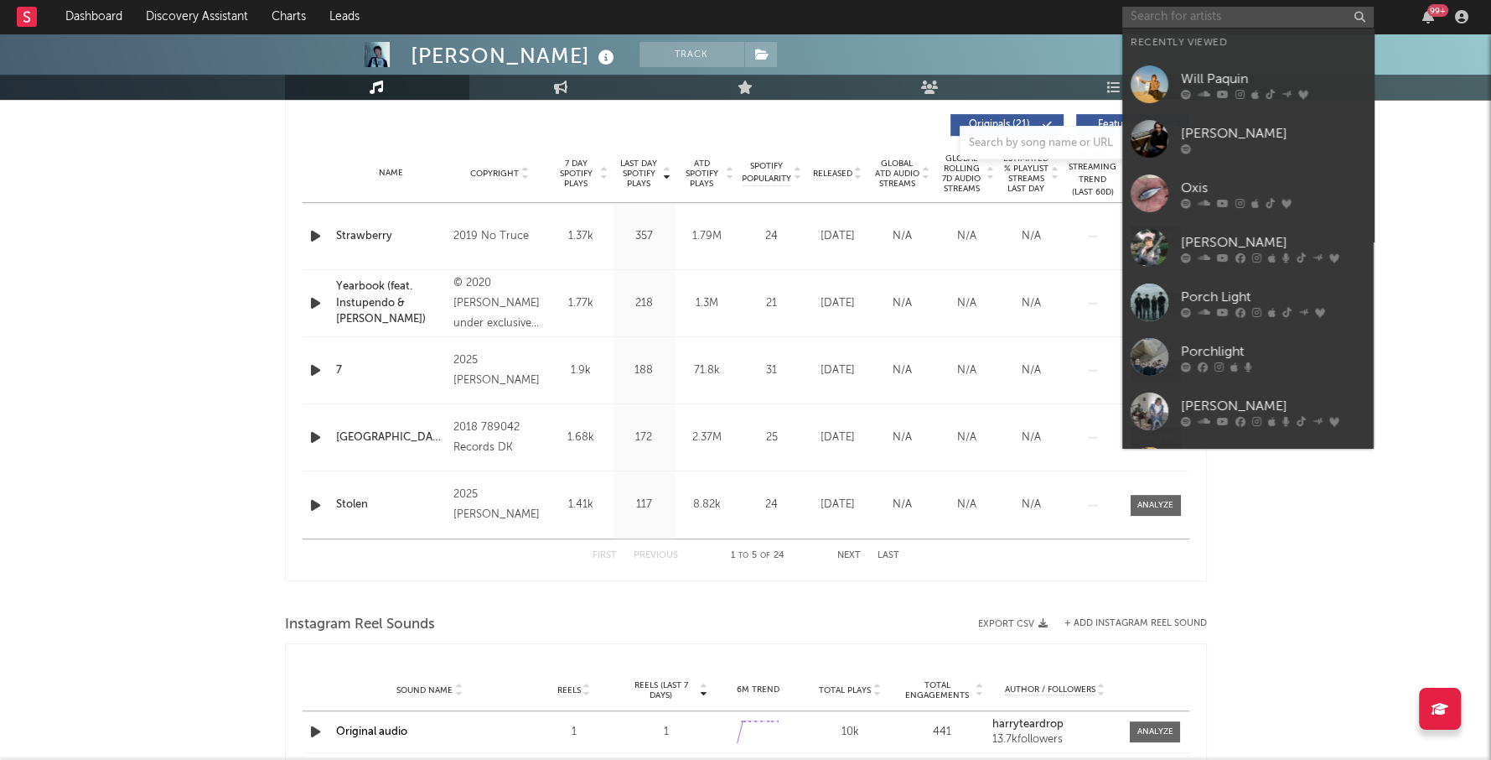
click at [1195, 18] on input "text" at bounding box center [1249, 17] width 252 height 21
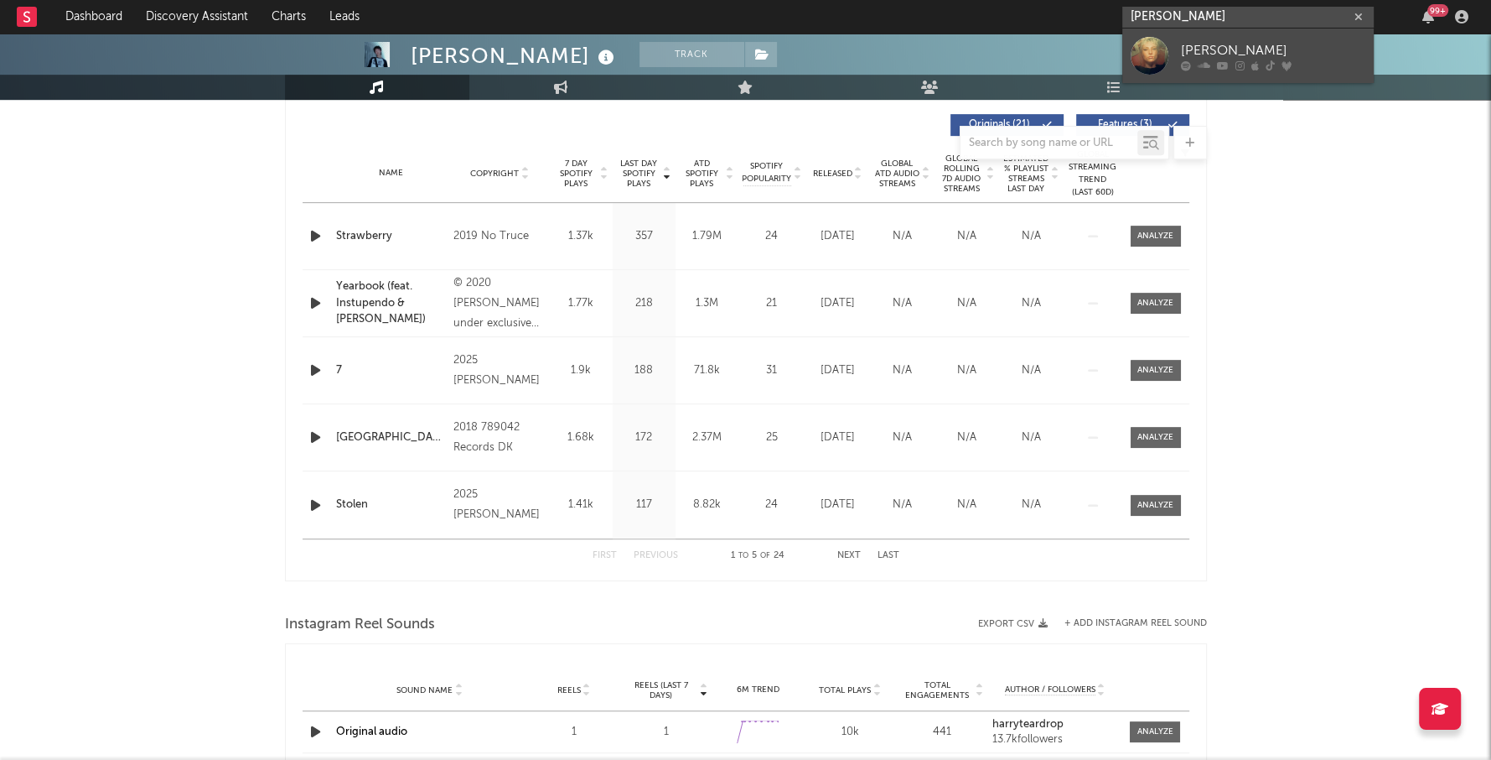
type input "hollis howard"
click at [1283, 52] on div "Hollis Howard" at bounding box center [1273, 50] width 184 height 20
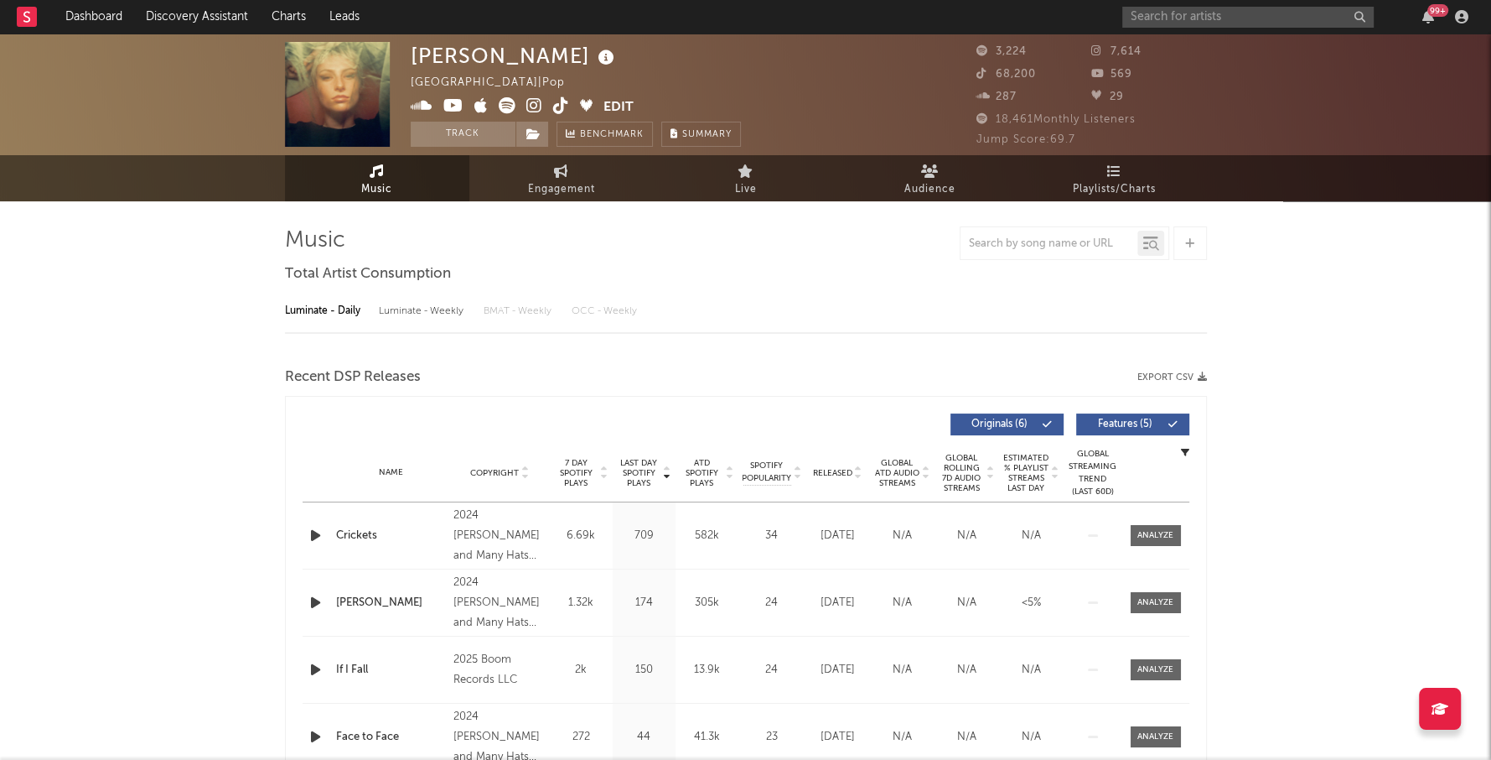
select select "1w"
